Goal: Find specific page/section

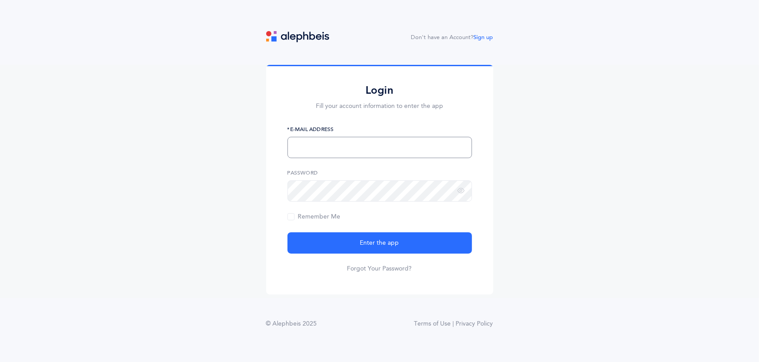
type input "[EMAIL_ADDRESS][DOMAIN_NAME]"
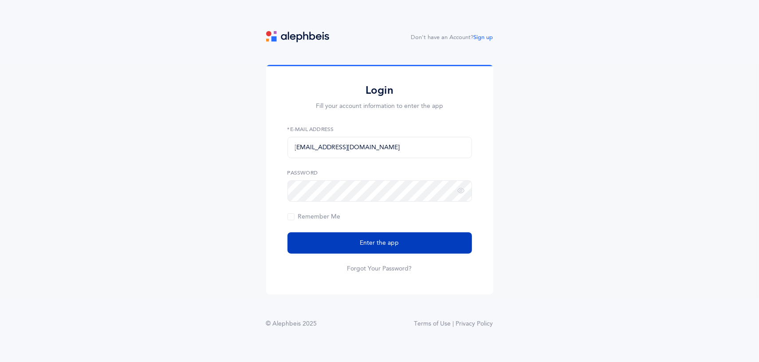
click at [376, 242] on span "Enter the app" at bounding box center [379, 242] width 39 height 9
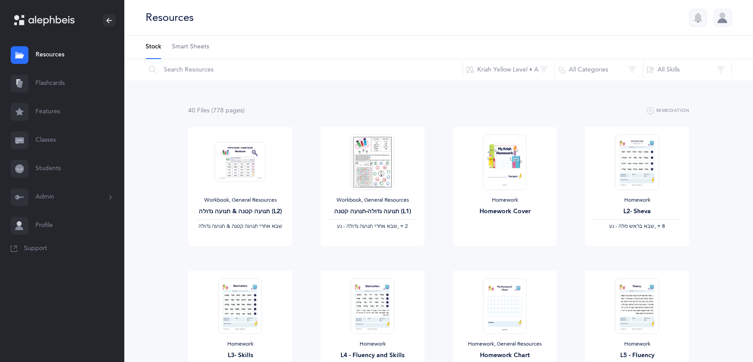
click at [79, 202] on button "Admin" at bounding box center [62, 197] width 124 height 28
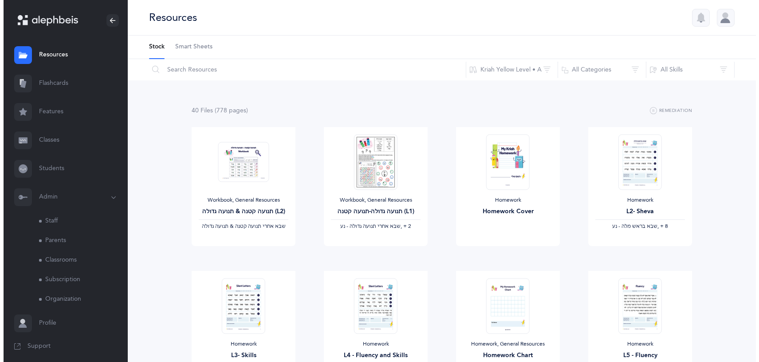
scroll to position [4, 0]
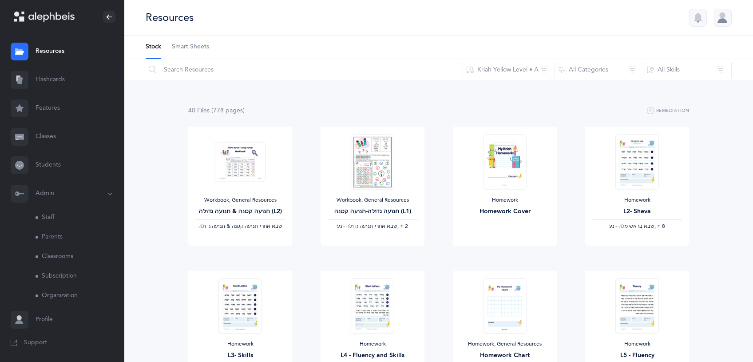
click at [55, 215] on link "Staff" at bounding box center [79, 218] width 89 height 20
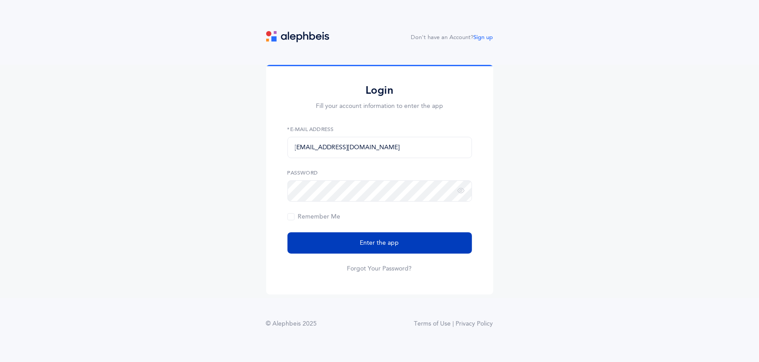
click at [379, 245] on span "Enter the app" at bounding box center [379, 242] width 39 height 9
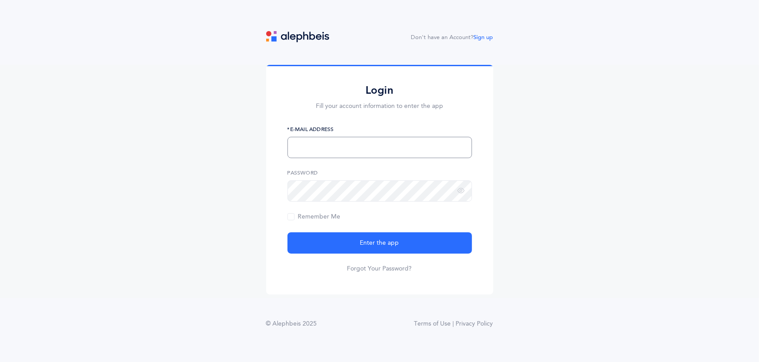
type input "[EMAIL_ADDRESS][DOMAIN_NAME]"
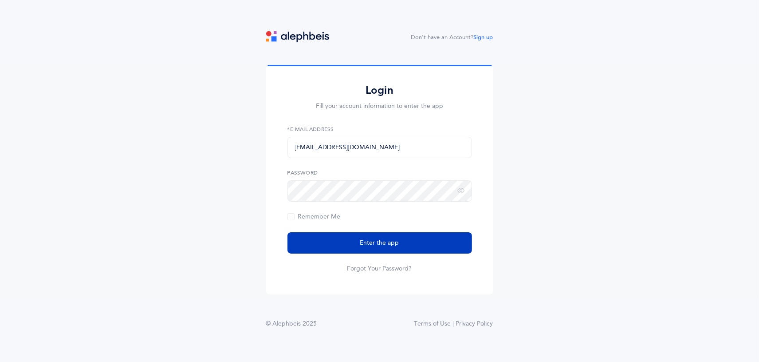
click at [382, 240] on span "Enter the app" at bounding box center [379, 242] width 39 height 9
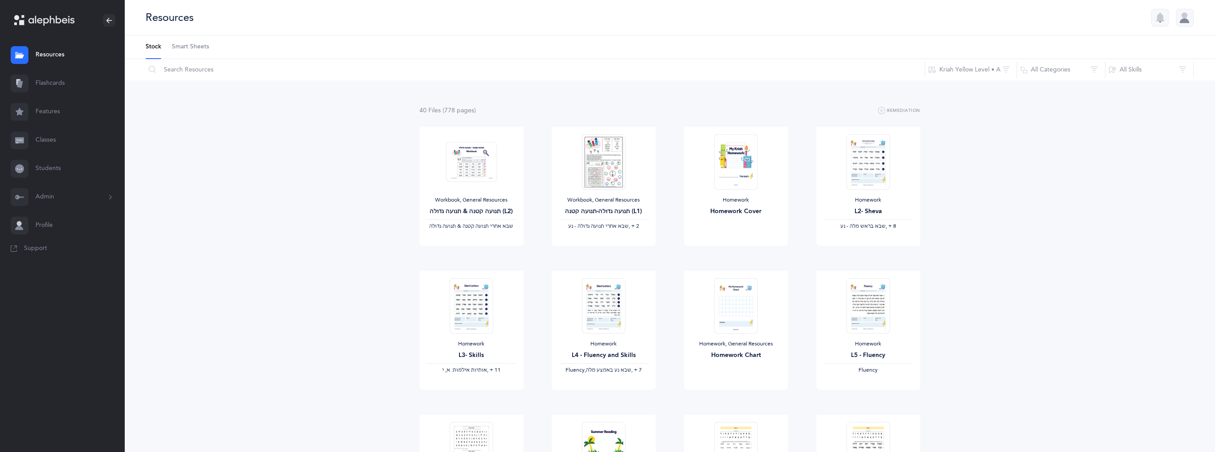
click at [58, 200] on button "Admin" at bounding box center [62, 197] width 124 height 28
click at [52, 223] on link "Staff" at bounding box center [79, 221] width 89 height 20
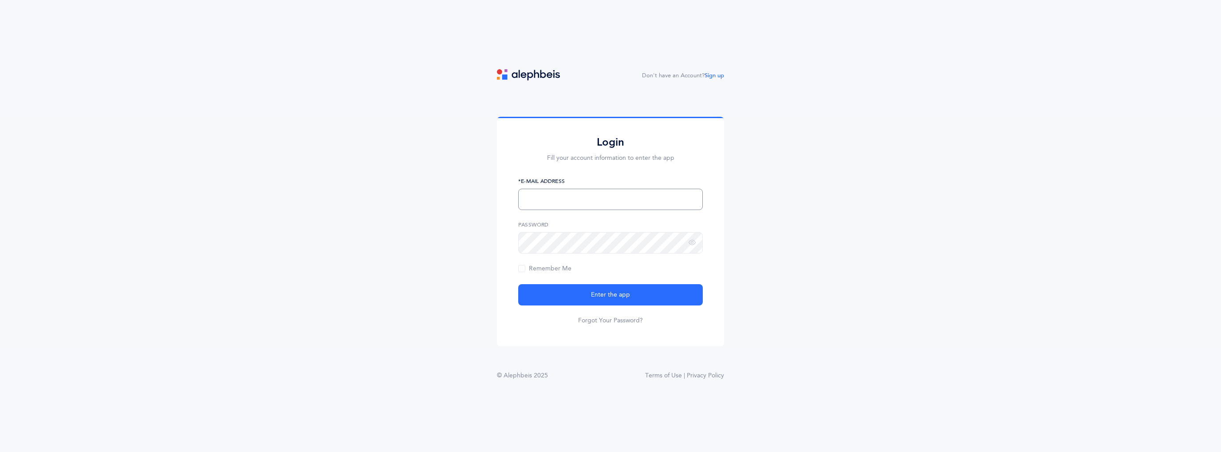
type input "[EMAIL_ADDRESS][DOMAIN_NAME]"
